Goal: Check status: Check status

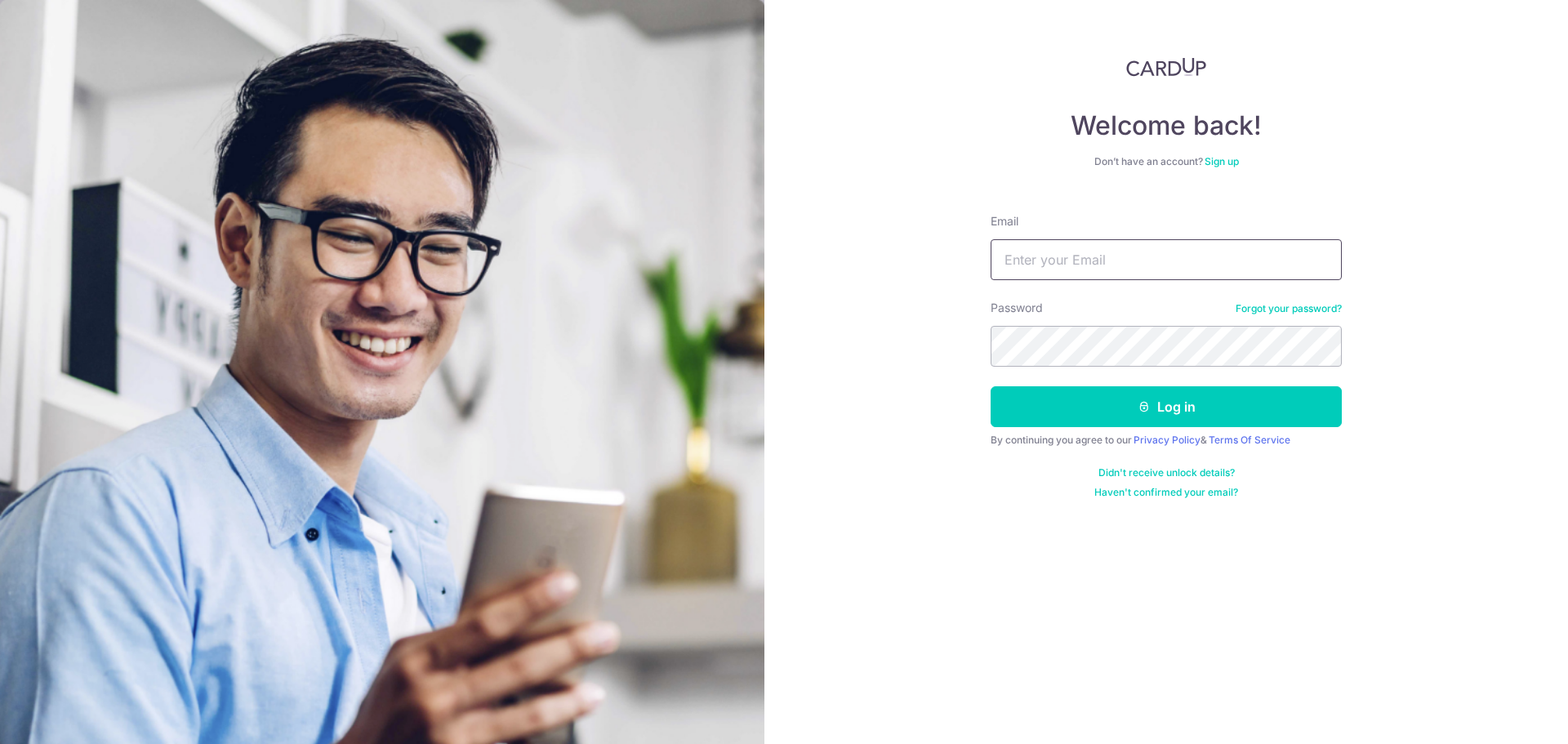
type input "[EMAIL_ADDRESS][DOMAIN_NAME]"
drag, startPoint x: 0, startPoint y: 0, endPoint x: 1073, endPoint y: 262, distance: 1104.5
click at [1073, 262] on input "[EMAIL_ADDRESS][DOMAIN_NAME]" at bounding box center [1166, 260] width 352 height 41
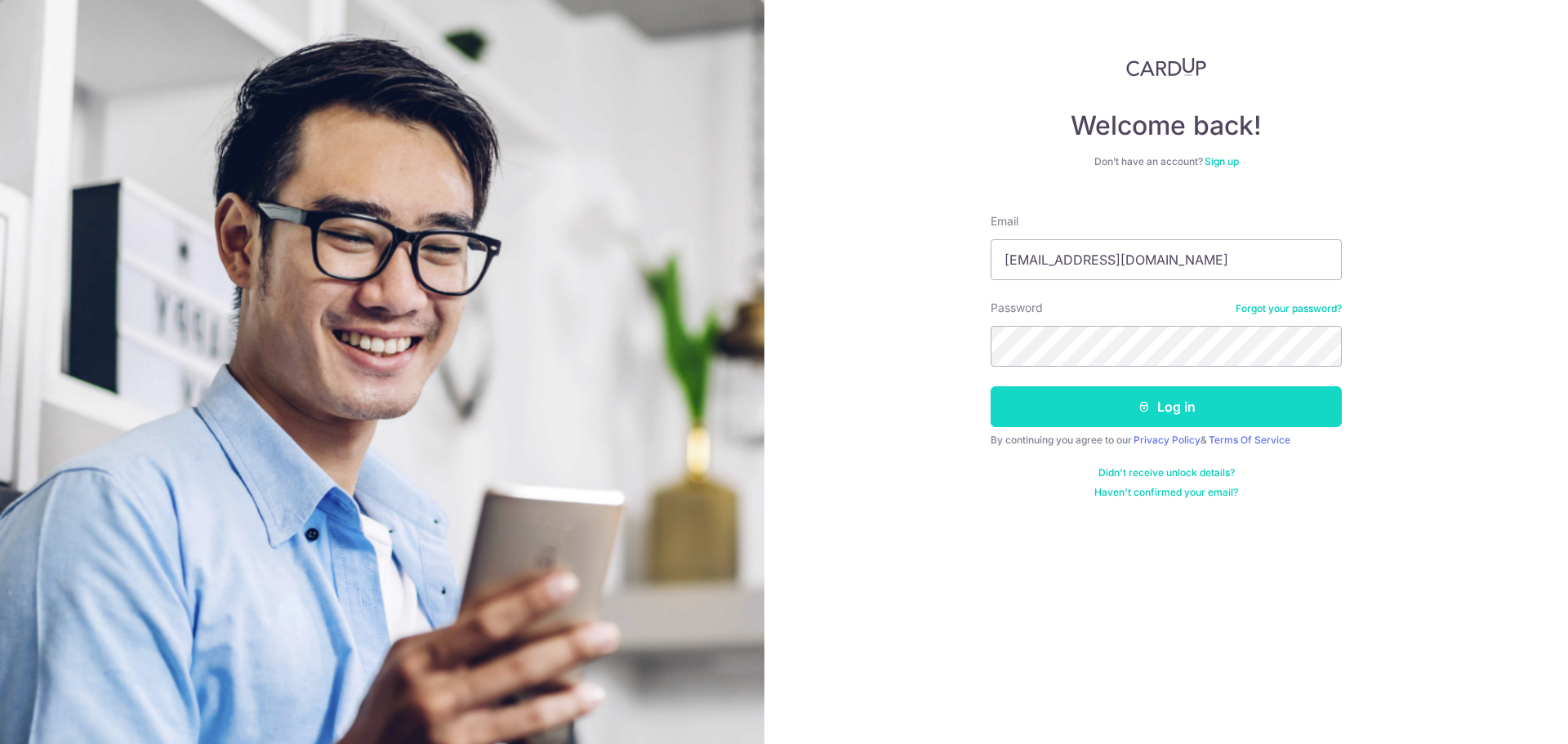
click at [1034, 403] on button "Log in" at bounding box center [1166, 407] width 352 height 41
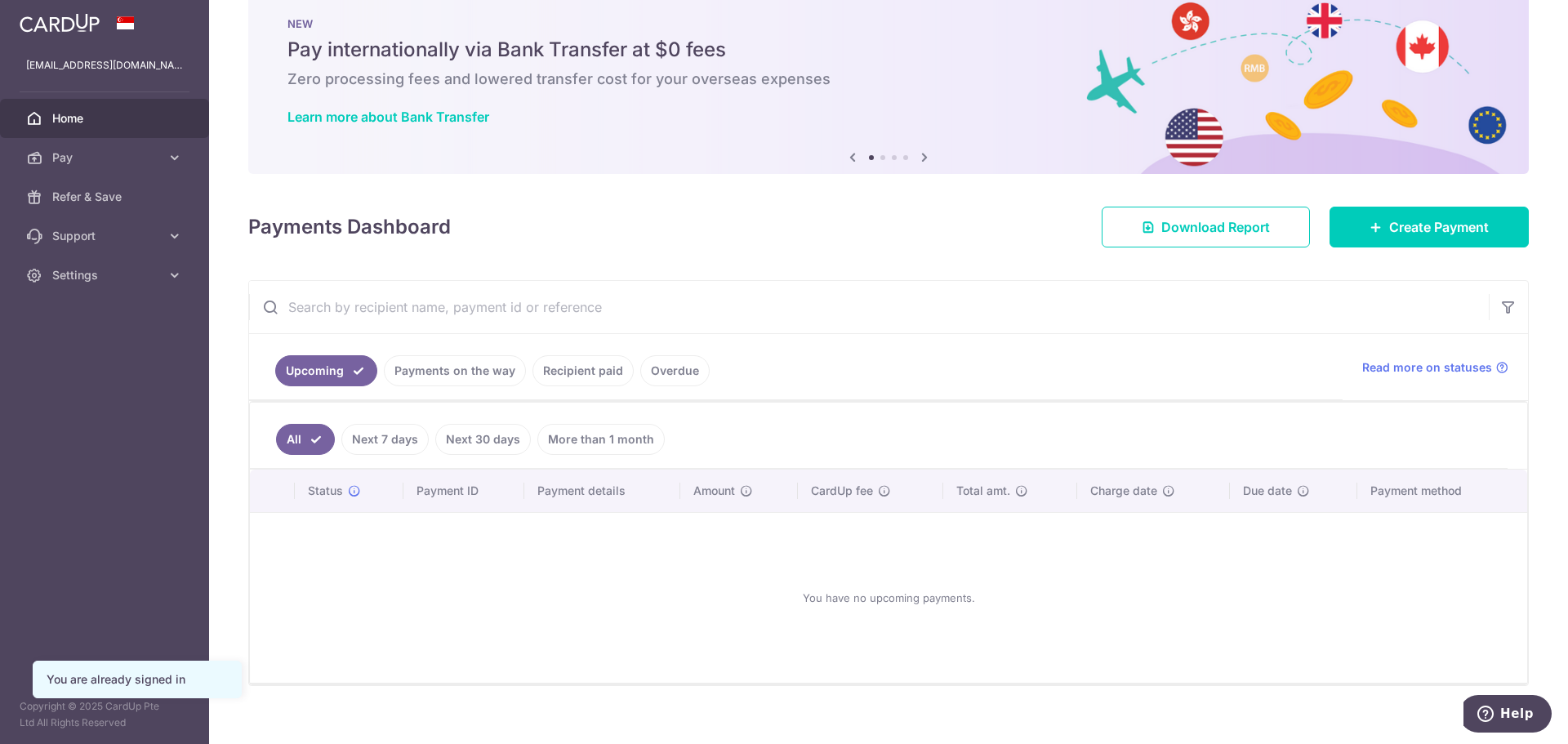
scroll to position [54, 0]
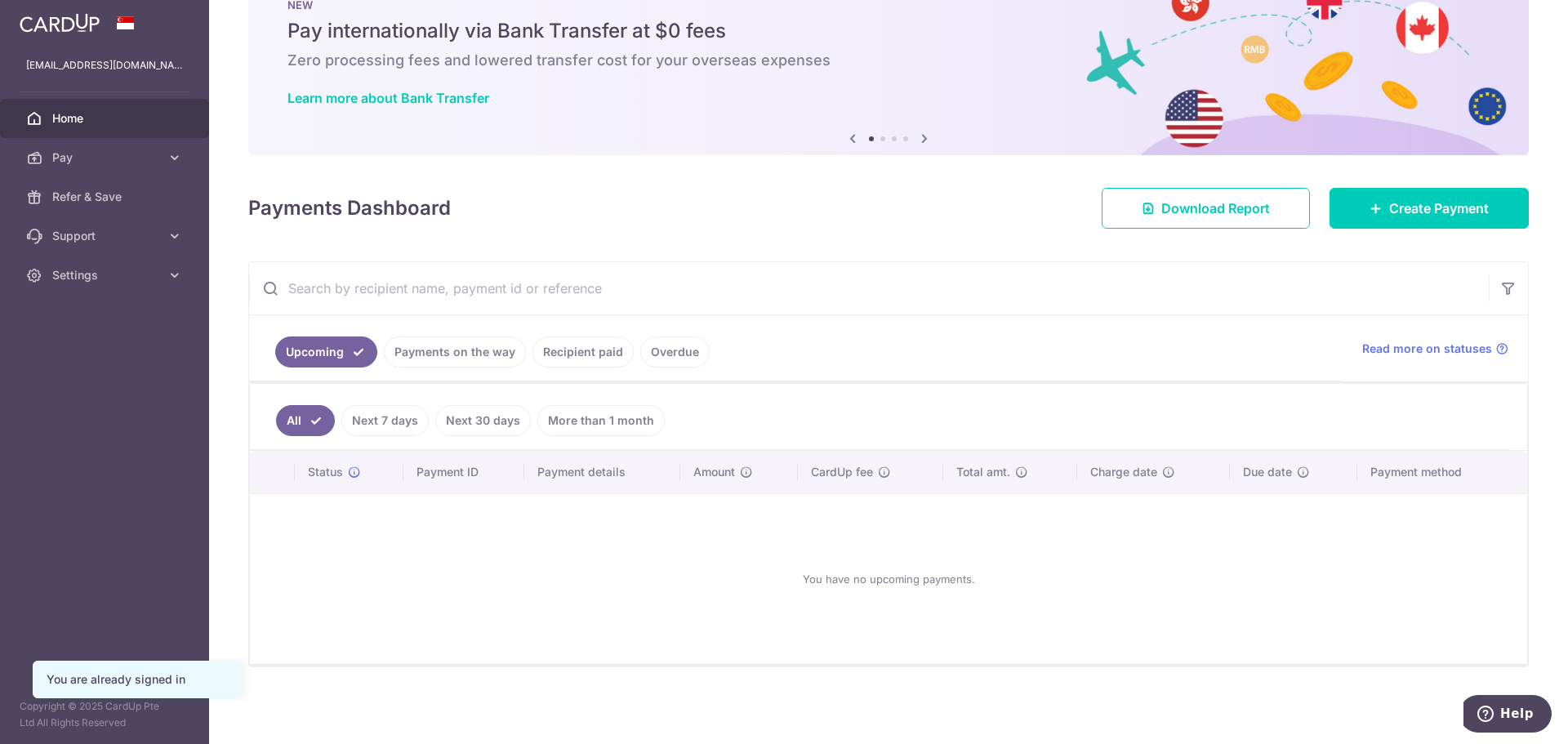
click at [604, 354] on link "Recipient paid" at bounding box center [583, 352] width 101 height 31
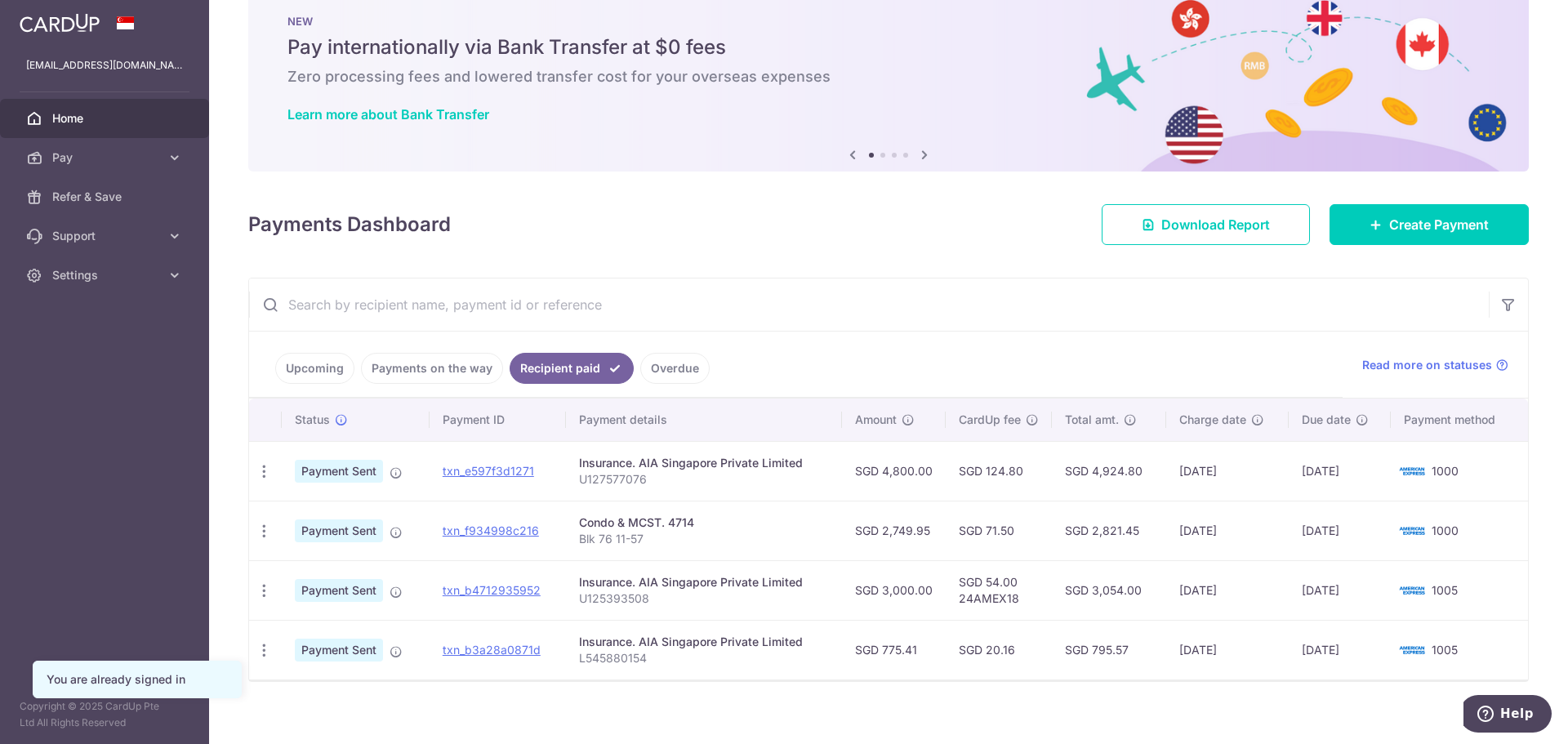
scroll to position [52, 0]
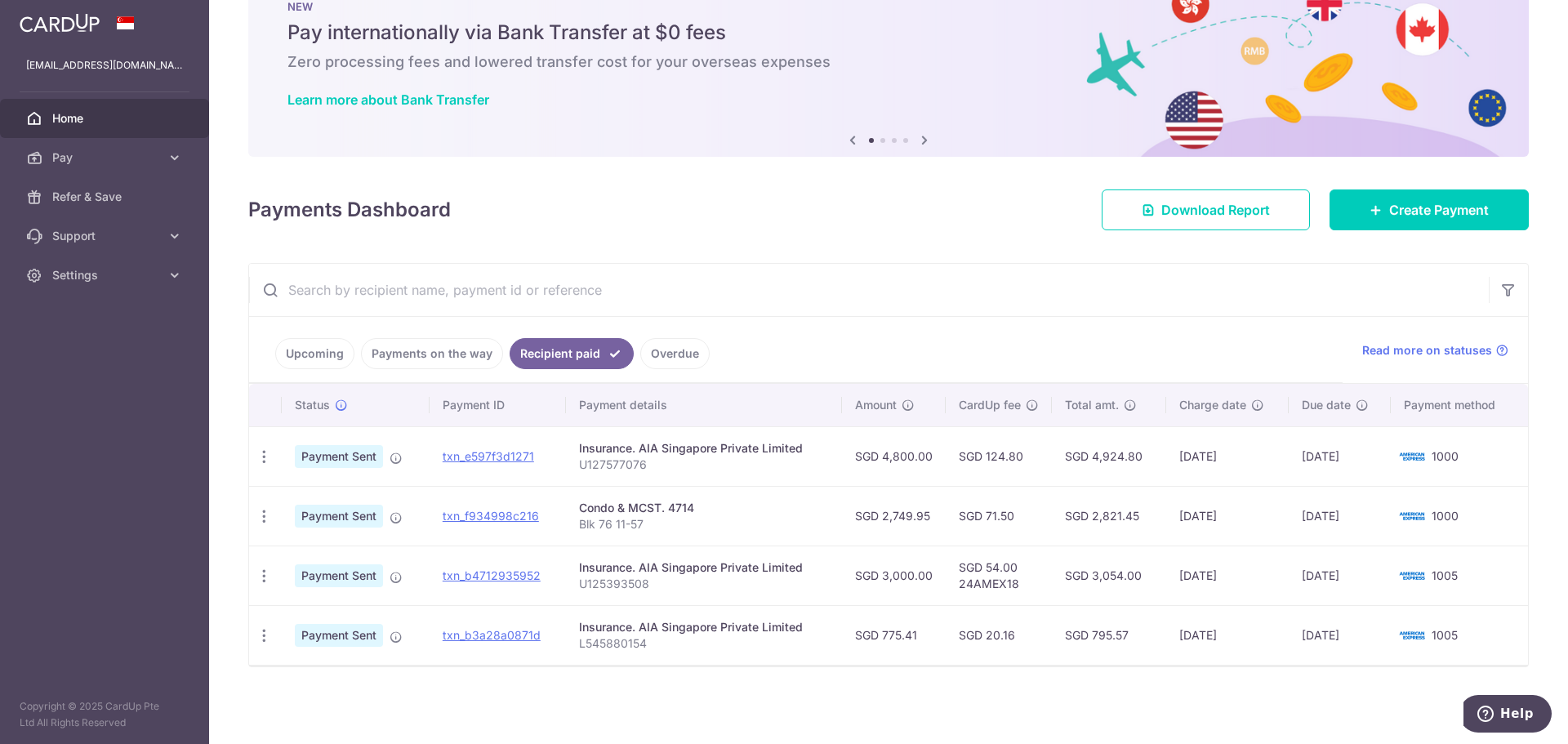
click at [389, 354] on link "Payments on the way" at bounding box center [432, 354] width 142 height 31
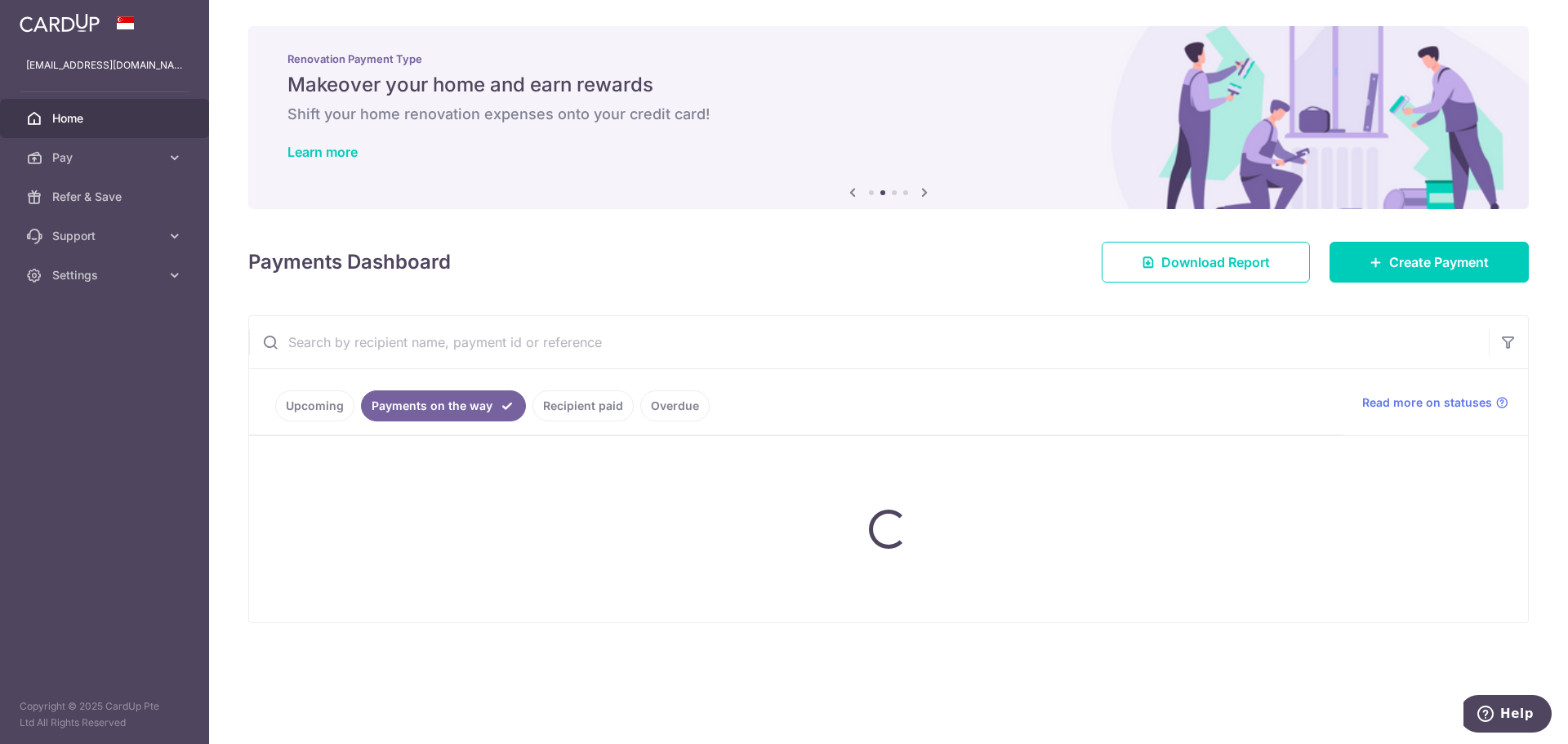
scroll to position [0, 0]
